Goal: Answer question/provide support

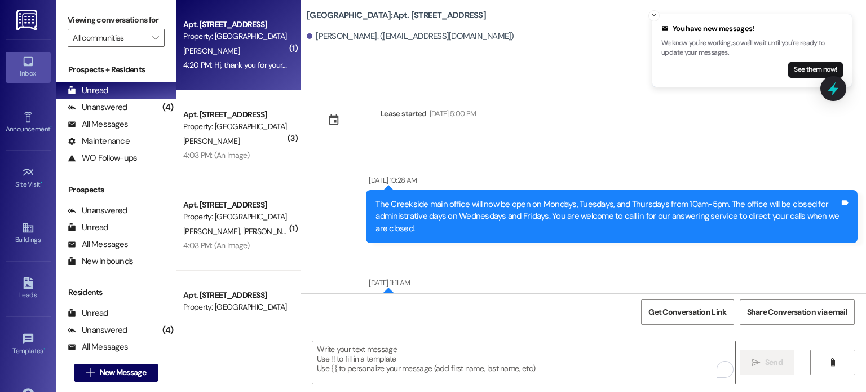
scroll to position [35390, 0]
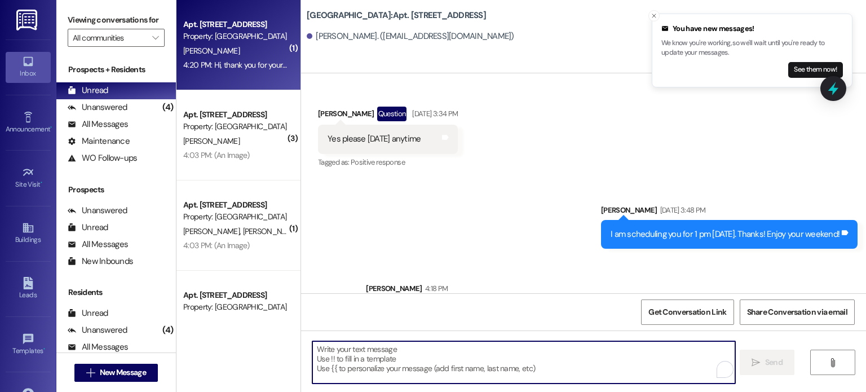
click at [356, 348] on textarea "To enrich screen reader interactions, please activate Accessibility in Grammarl…" at bounding box center [523, 362] width 422 height 42
click at [356, 353] on textarea "To enrich screen reader interactions, please activate Accessibility in Grammarl…" at bounding box center [523, 362] width 422 height 42
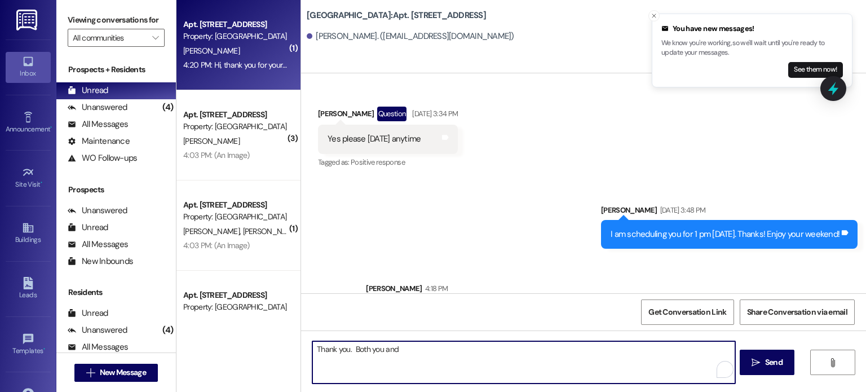
paste textarea "Ziare"
click at [395, 349] on textarea "Thank you. Both you and Ziare" at bounding box center [523, 362] width 422 height 42
click at [415, 348] on textarea "Thank you. Both you and Ziare" at bounding box center [523, 362] width 422 height 42
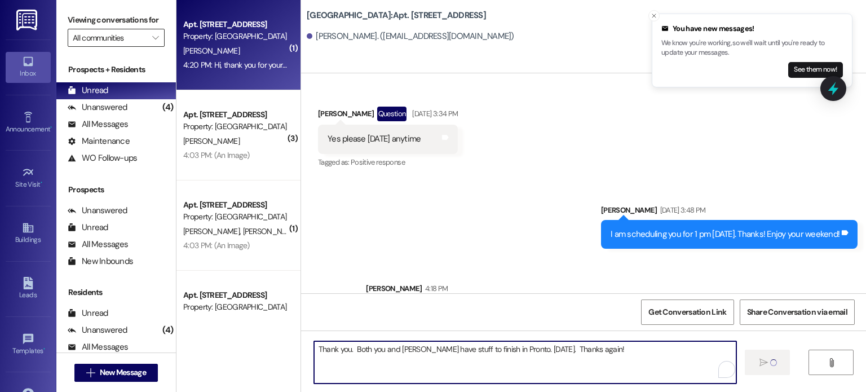
type textarea "Thank you. Both you and [PERSON_NAME] have stuff to finish in Pronto. [DATE]. T…"
click at [120, 34] on input "All communities" at bounding box center [110, 38] width 74 height 18
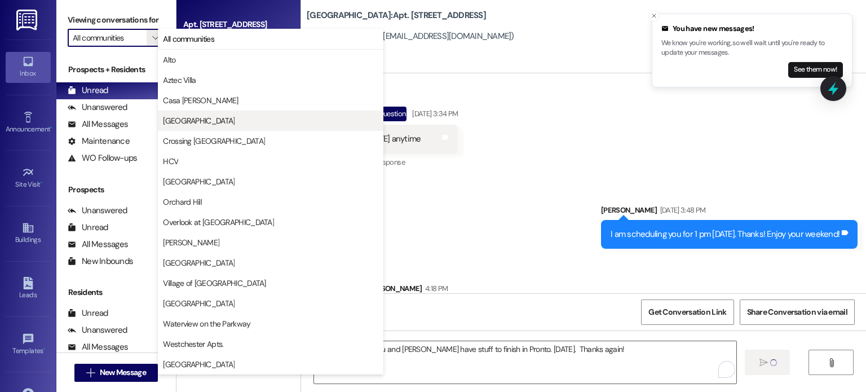
click at [185, 115] on span "[GEOGRAPHIC_DATA]" at bounding box center [199, 120] width 72 height 11
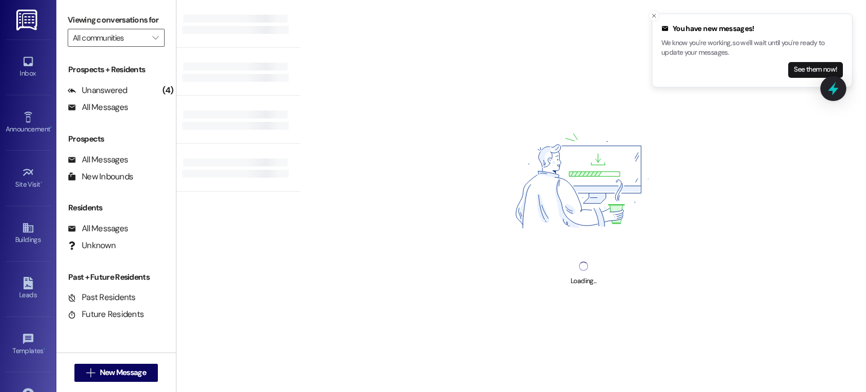
type input "[GEOGRAPHIC_DATA]"
